Goal: Information Seeking & Learning: Learn about a topic

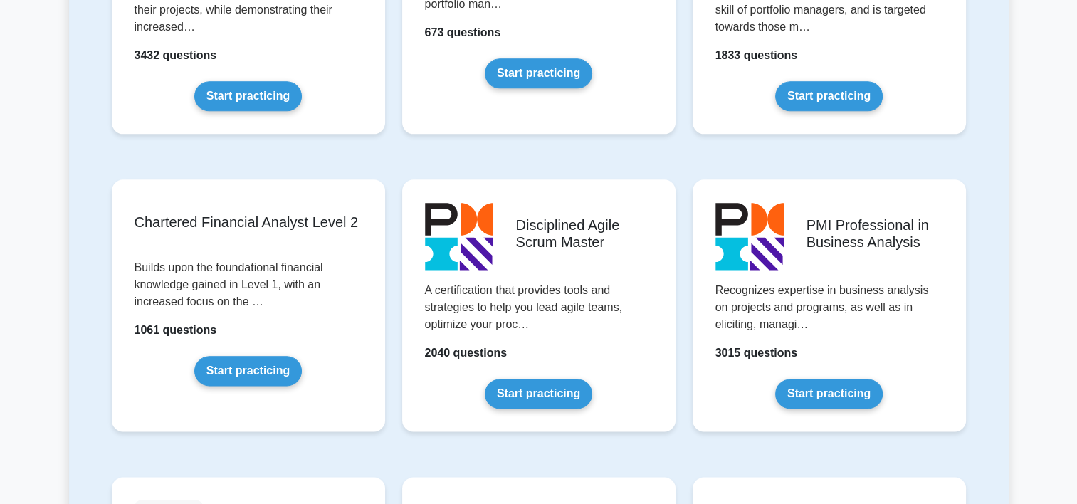
scroll to position [1435, 0]
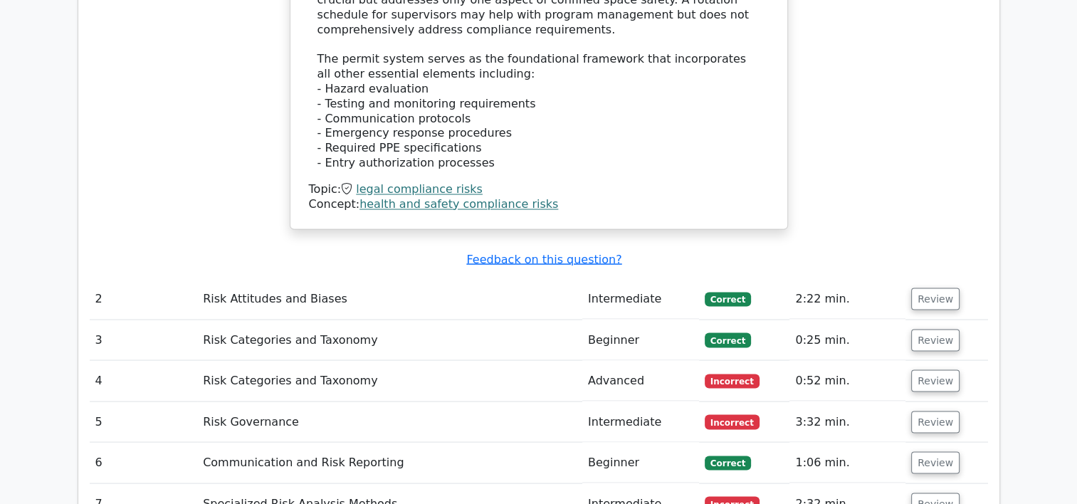
scroll to position [2475, 0]
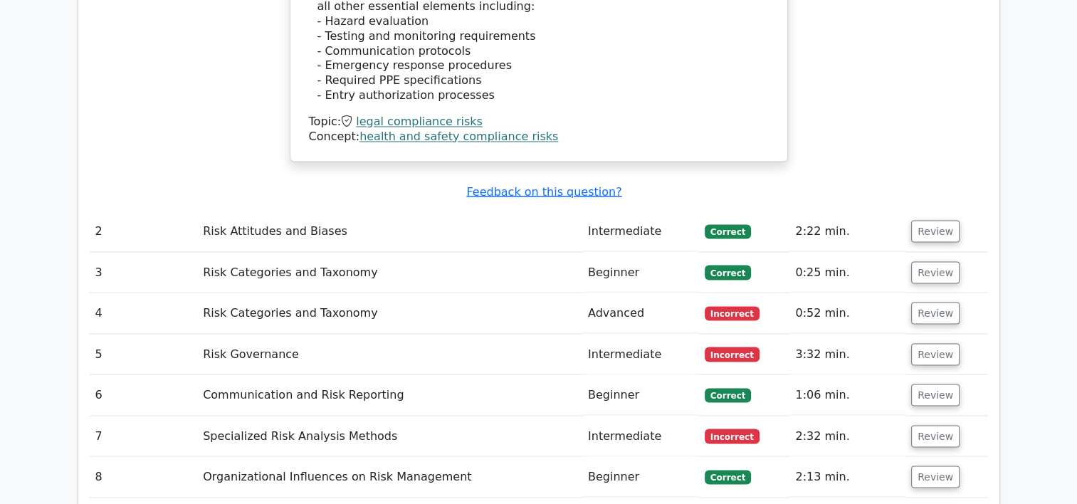
scroll to position [2572, 0]
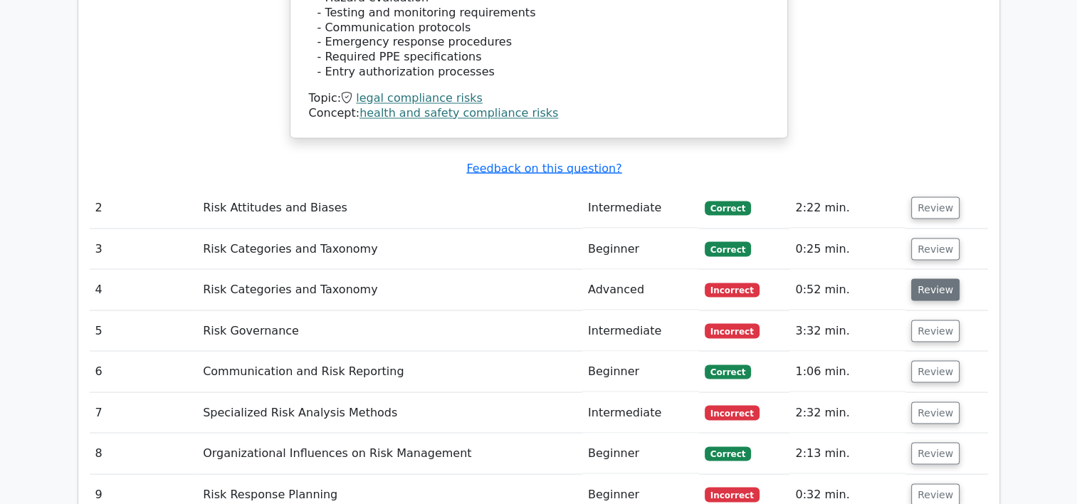
click at [929, 278] on button "Review" at bounding box center [935, 289] width 48 height 22
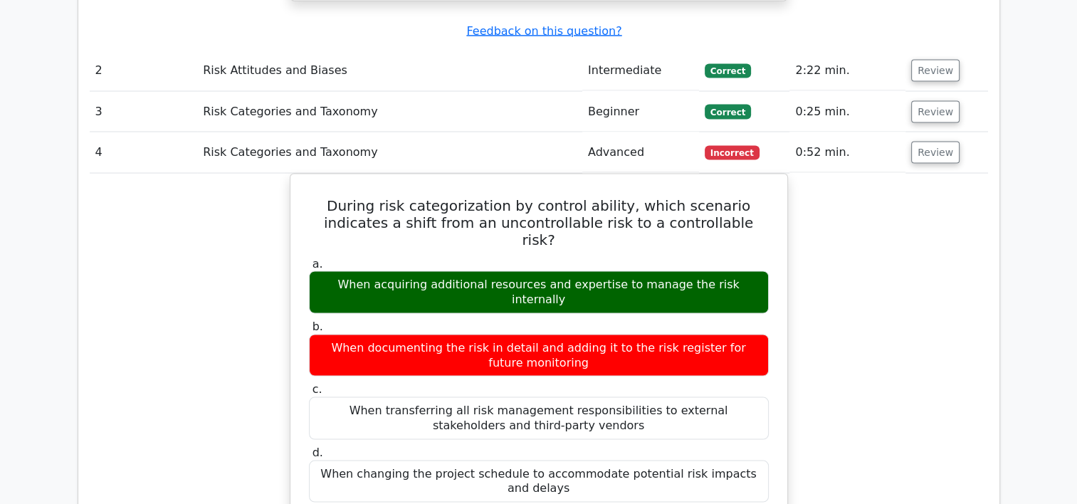
scroll to position [2684, 0]
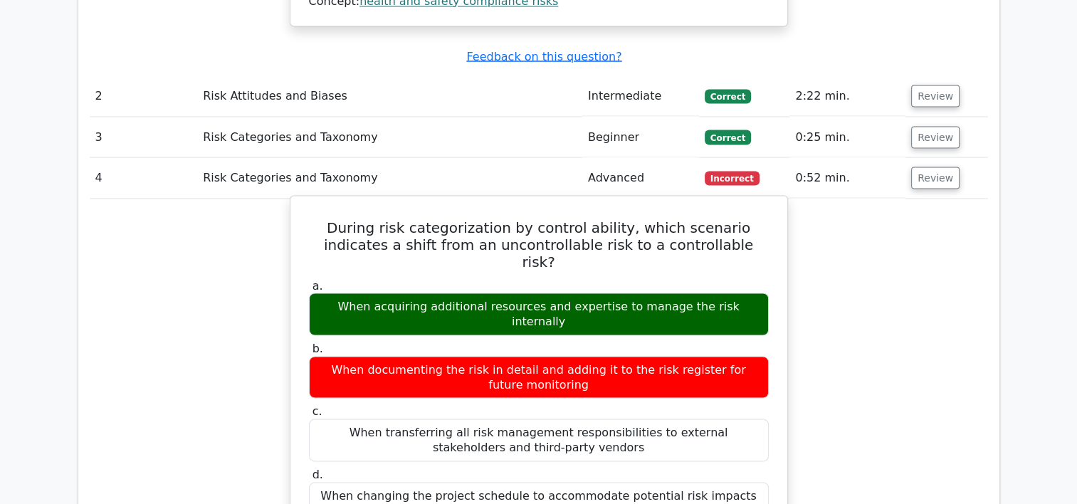
click at [311, 219] on h5 "During risk categorization by control ability, which scenario indicates a shift…" at bounding box center [539, 244] width 463 height 51
drag, startPoint x: 313, startPoint y: 125, endPoint x: 778, endPoint y: 370, distance: 524.9
drag, startPoint x: 778, startPoint y: 370, endPoint x: 717, endPoint y: 363, distance: 60.9
copy div "During risk categorization by control ability, which scenario indicates a shift…"
